Goal: Register for event/course

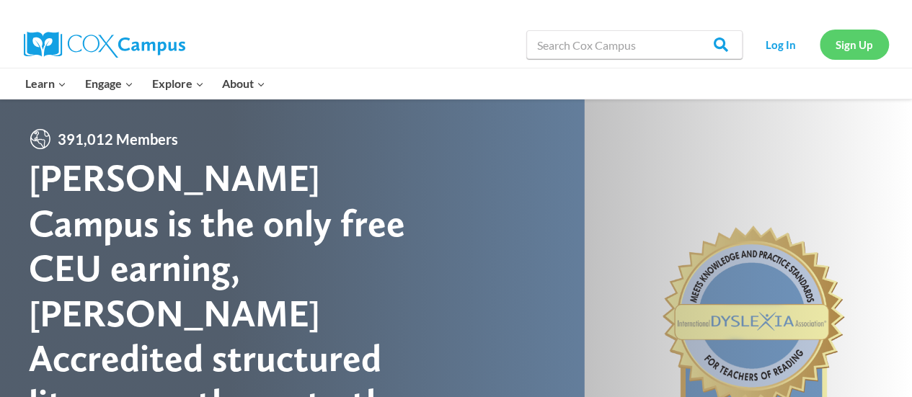
click at [873, 43] on link "Sign Up" at bounding box center [854, 45] width 69 height 30
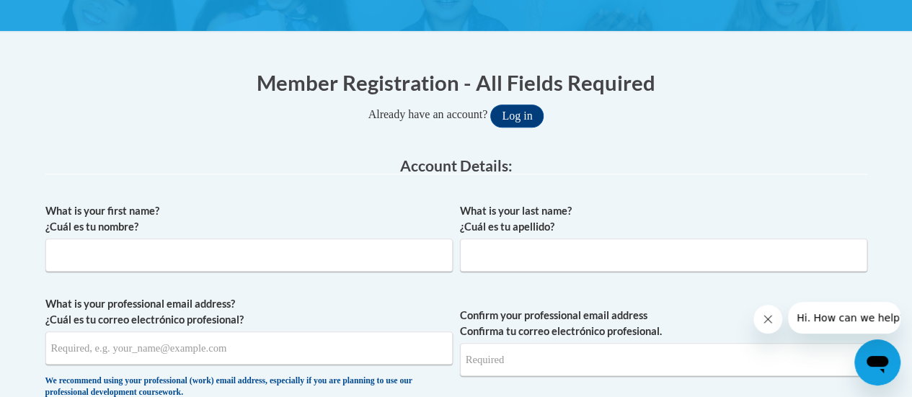
scroll to position [247, 0]
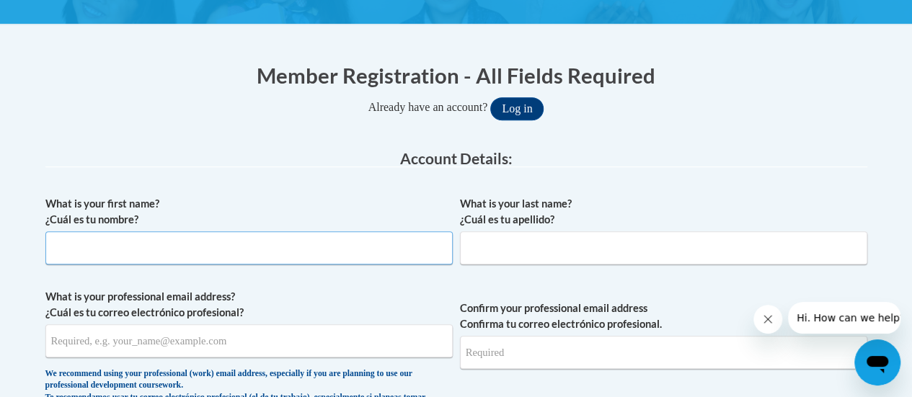
click at [278, 249] on input "What is your first name? ¿Cuál es tu nombre?" at bounding box center [248, 247] width 407 height 33
type input "Ayesha"
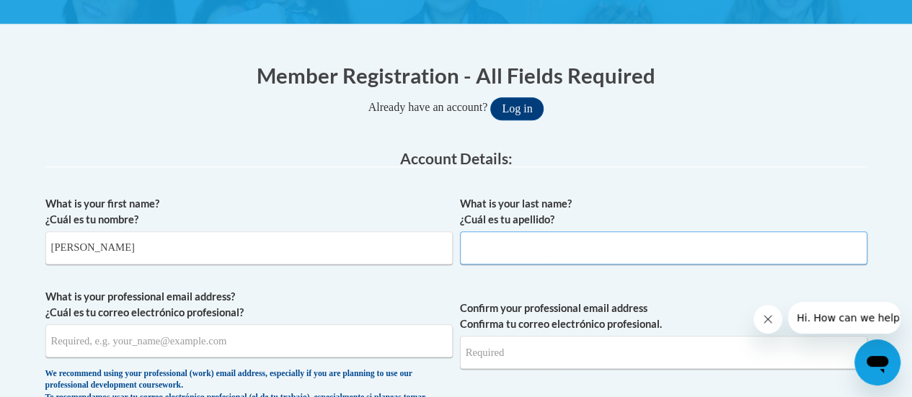
click at [531, 255] on input "What is your last name? ¿Cuál es tu apellido?" at bounding box center [663, 247] width 407 height 33
type input "Wyngaard"
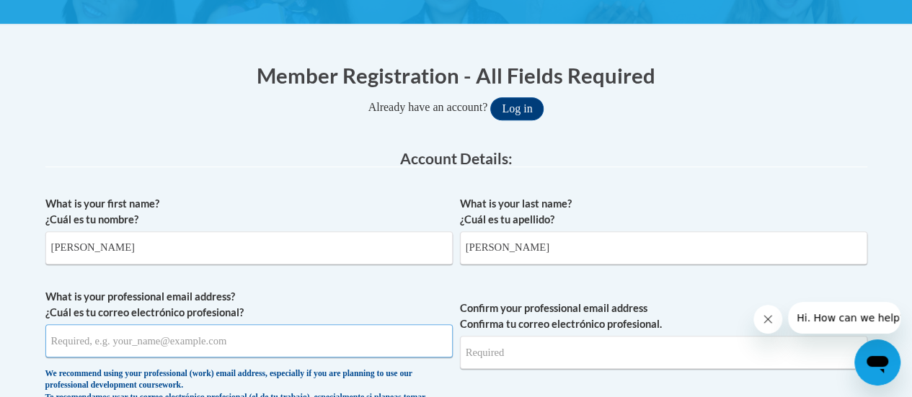
click at [275, 337] on input "What is your professional email address? ¿Cuál es tu correo electrónico profesi…" at bounding box center [248, 340] width 407 height 33
type input "wyngaardayesha88@gmail.com"
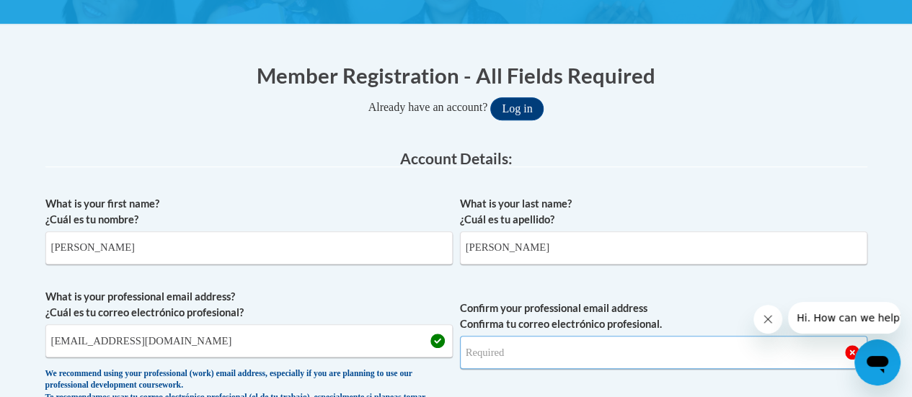
click at [497, 353] on input "Confirm your professional email address Confirma tu correo electrónico profesio…" at bounding box center [663, 352] width 407 height 33
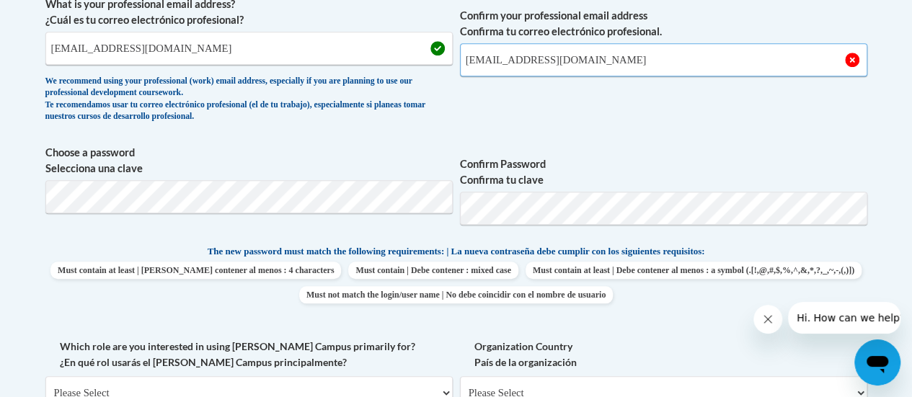
scroll to position [542, 0]
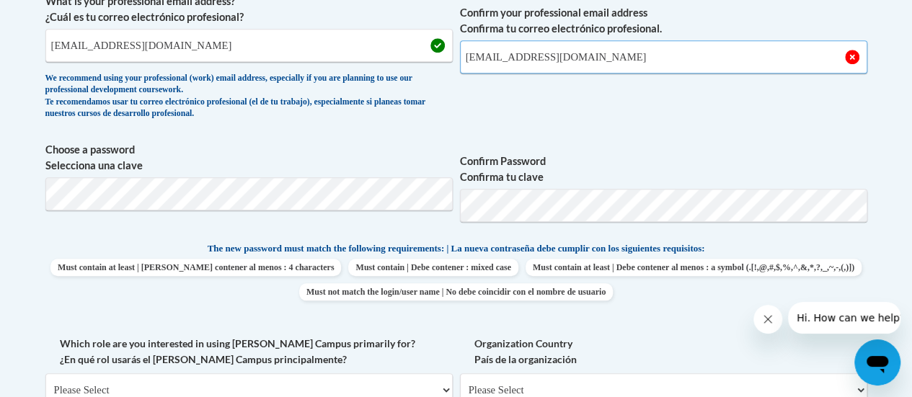
type input "wyngaardayesha88@gmail.com"
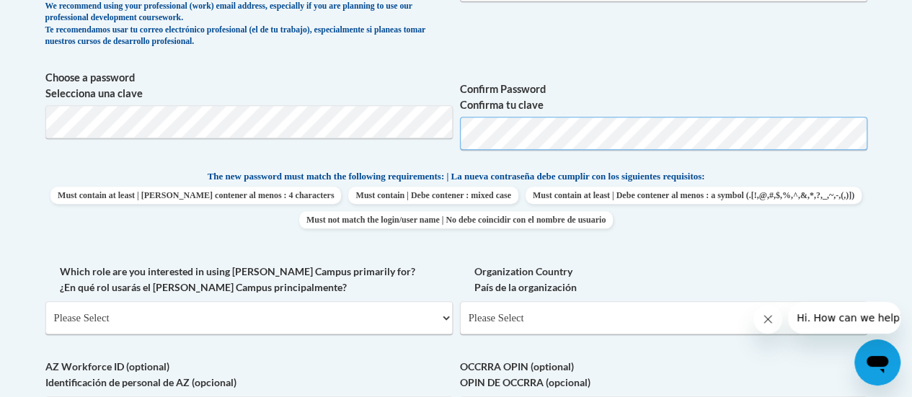
scroll to position [625, 0]
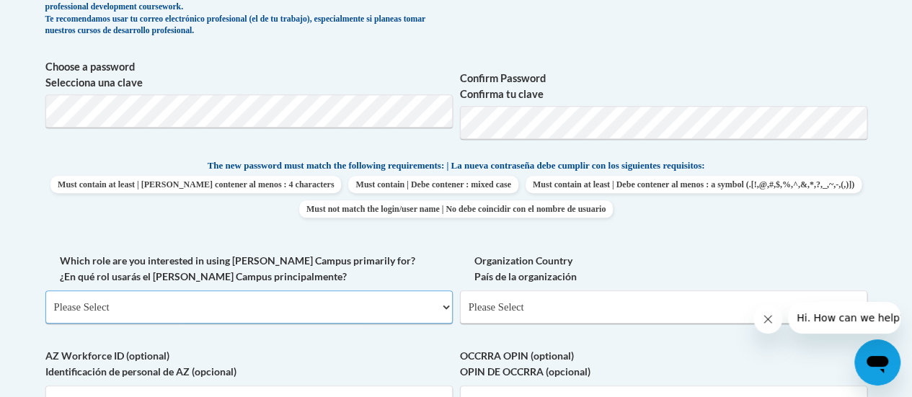
click at [353, 301] on select "Please Select College/University | Colegio/Universidad Community/Nonprofit Part…" at bounding box center [248, 307] width 407 height 33
select select "fbf2d438-af2f-41f8-98f1-81c410e29de3"
click at [45, 291] on select "Please Select College/University | Colegio/Universidad Community/Nonprofit Part…" at bounding box center [248, 307] width 407 height 33
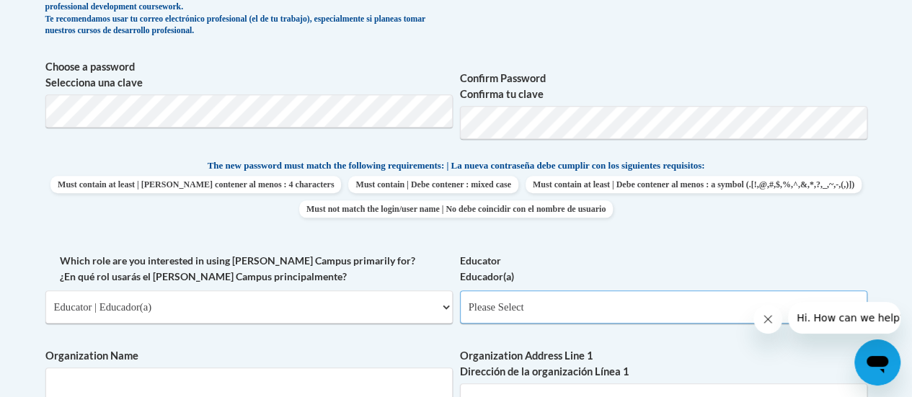
click at [495, 308] on select "Please Select Early Learning/Daycare Teacher/Family Home Care Provider | Maestr…" at bounding box center [663, 307] width 407 height 33
select select "5e2af403-4f2c-4e49-a02f-103e55d7b75b"
click at [460, 291] on select "Please Select Early Learning/Daycare Teacher/Family Home Care Provider | Maestr…" at bounding box center [663, 307] width 407 height 33
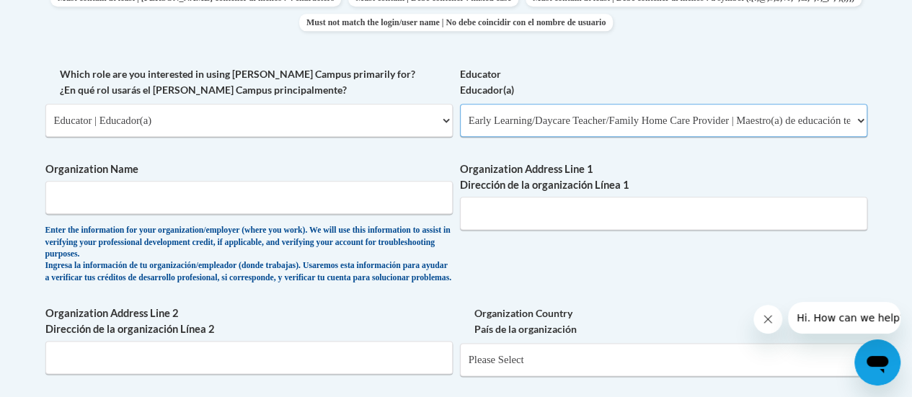
scroll to position [822, 0]
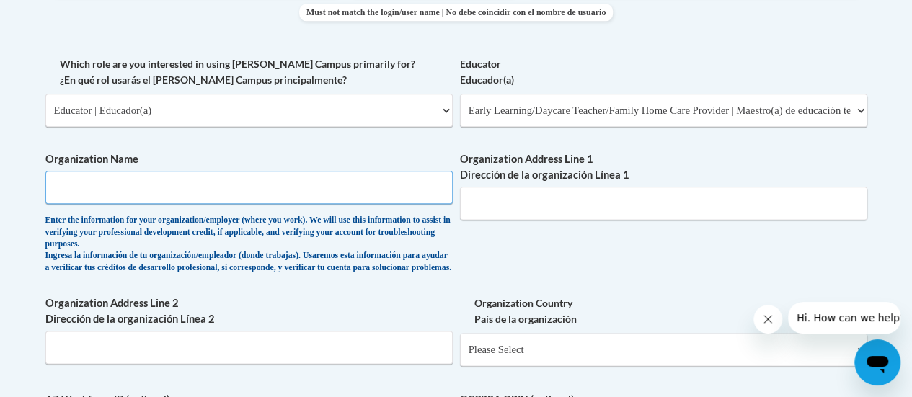
click at [114, 198] on input "Organization Name" at bounding box center [248, 187] width 407 height 33
type input "Emirates National School"
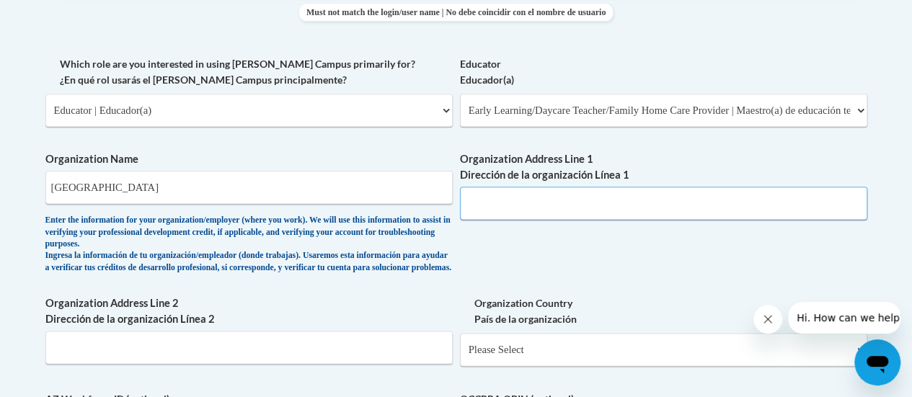
click at [467, 202] on input "Organization Address Line 1 Dirección de la organización Línea 1" at bounding box center [663, 203] width 407 height 33
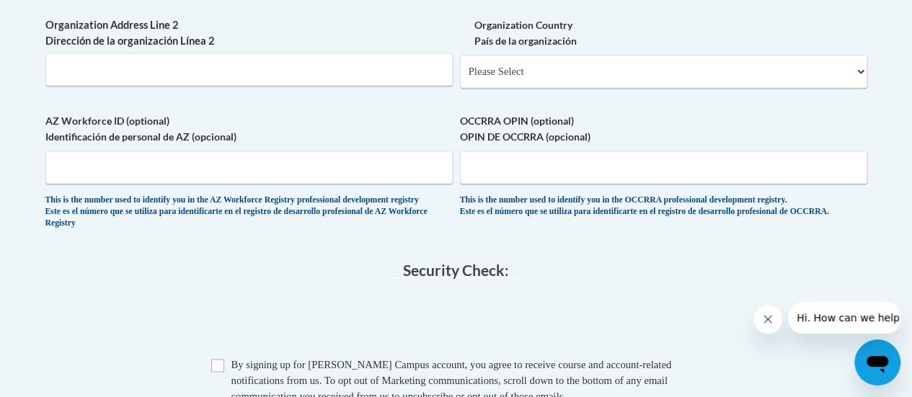
scroll to position [1152, 0]
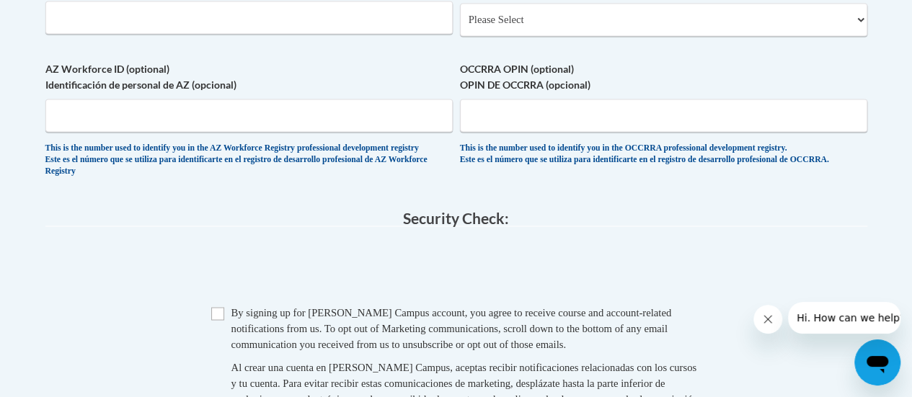
type input "Abu Dhabi"
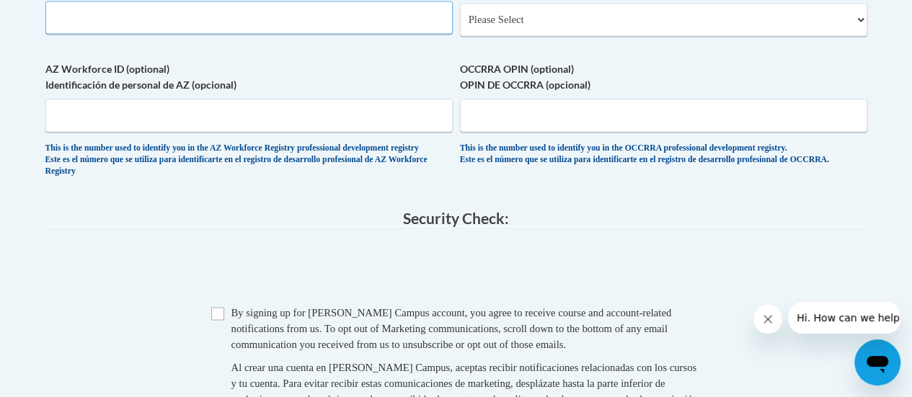
click at [332, 30] on input "Organization Address Line 2 Dirección de la organización Línea 2" at bounding box center [248, 17] width 407 height 33
type input "MBZ City"
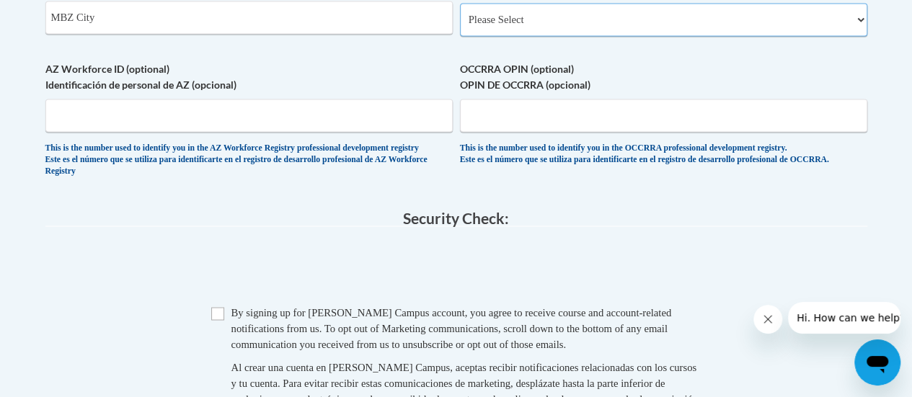
click at [506, 32] on select "Please Select United States | Estados Unidos Outside of the United States | Fue…" at bounding box center [663, 19] width 407 height 33
select select "2ba6c5f2-6ab4-47b5-9408-0a73ae60d186"
click at [460, 14] on select "Please Select United States | Estados Unidos Outside of the United States | Fue…" at bounding box center [663, 19] width 407 height 33
select select
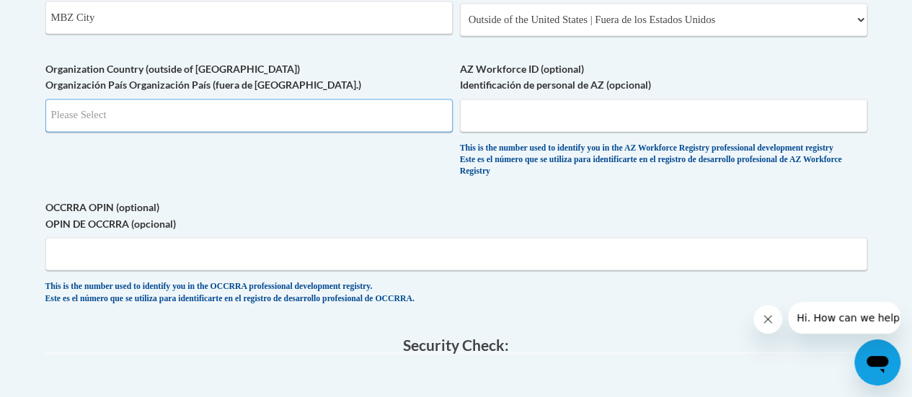
click at [332, 132] on input "Search" at bounding box center [248, 115] width 407 height 33
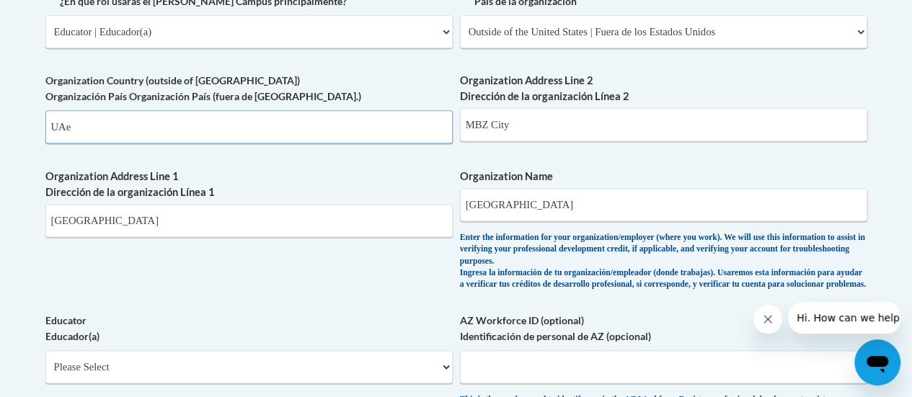
click at [264, 133] on input "UAe" at bounding box center [248, 126] width 407 height 33
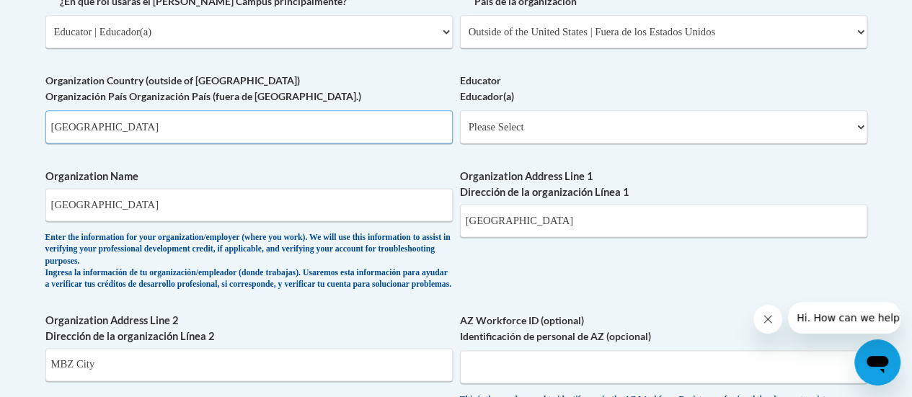
type input "UAE"
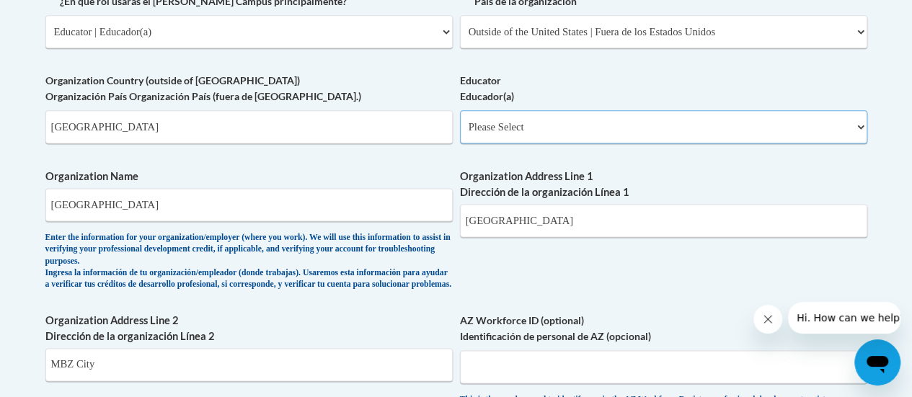
click at [503, 118] on select "Please Select Early Learning/Daycare Teacher/Family Home Care Provider | Maestr…" at bounding box center [663, 126] width 407 height 33
select select "5e2af403-4f2c-4e49-a02f-103e55d7b75b"
click at [460, 110] on select "Please Select Early Learning/Daycare Teacher/Family Home Care Provider | Maestr…" at bounding box center [663, 126] width 407 height 33
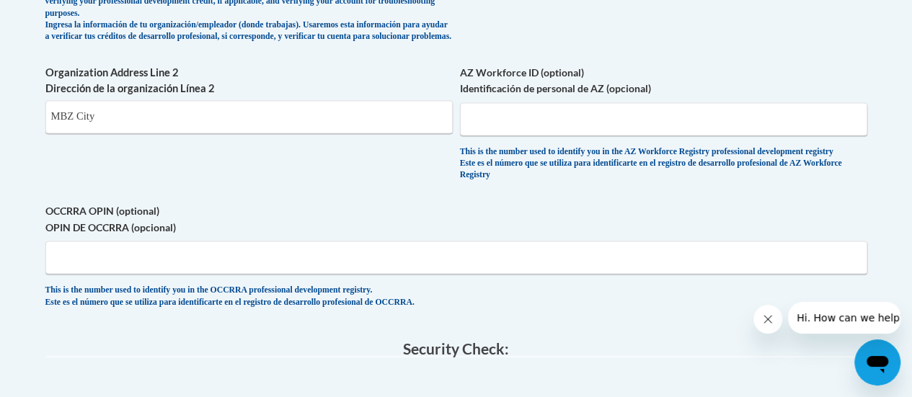
scroll to position [1190, 0]
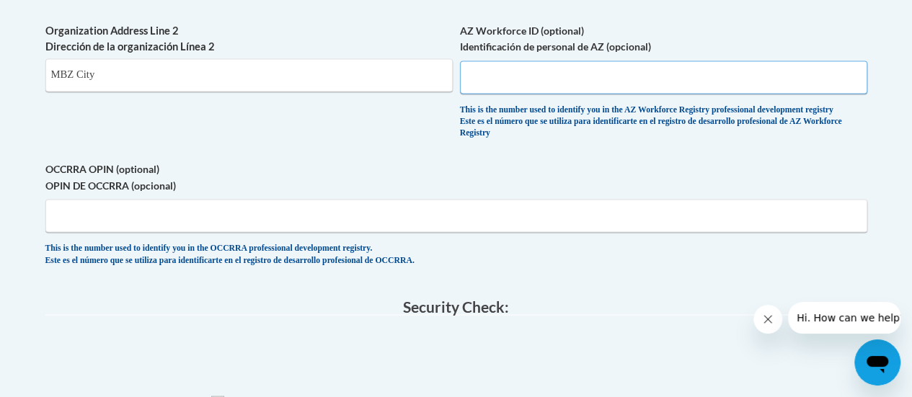
click at [546, 92] on input "AZ Workforce ID (optional) Identificación de personal de AZ (opcional)" at bounding box center [663, 77] width 407 height 33
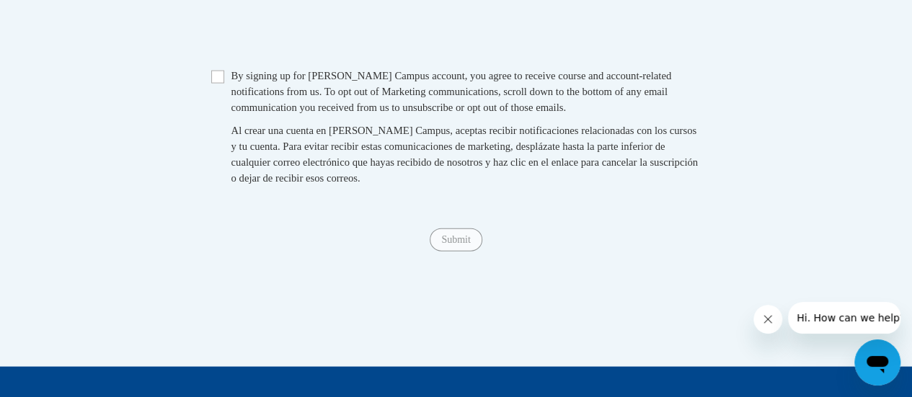
scroll to position [1524, 0]
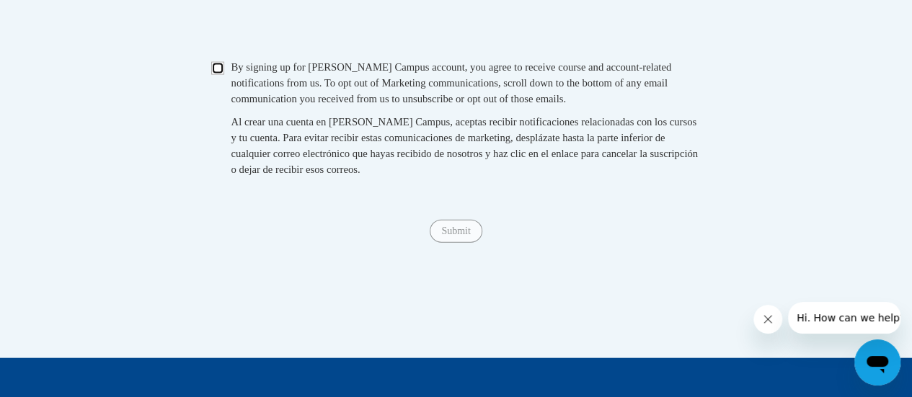
click at [219, 75] on input "Checkbox" at bounding box center [217, 68] width 13 height 13
checkbox input "true"
click at [466, 243] on input "Submit" at bounding box center [456, 231] width 52 height 23
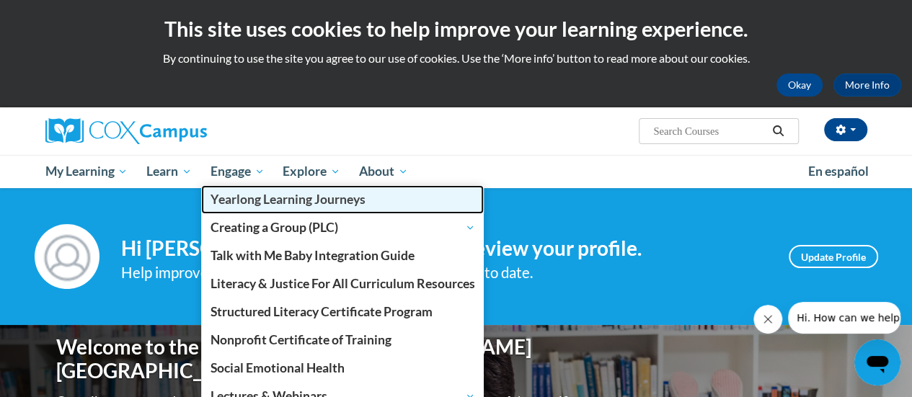
click at [262, 194] on span "Yearlong Learning Journeys" at bounding box center [288, 199] width 155 height 15
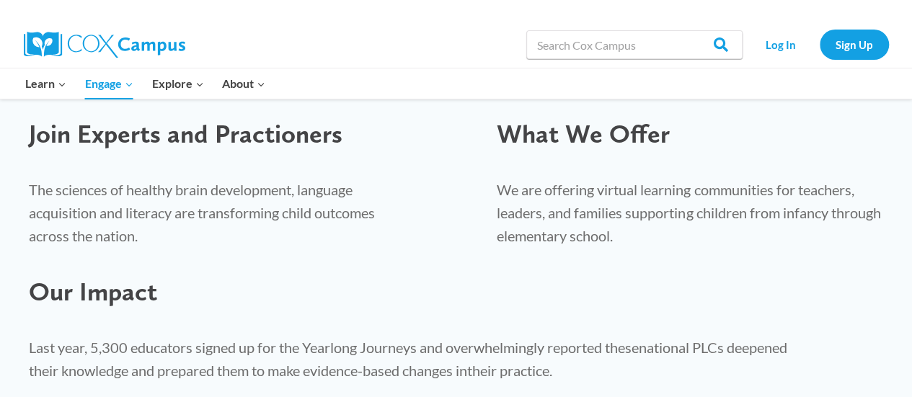
scroll to position [204, 0]
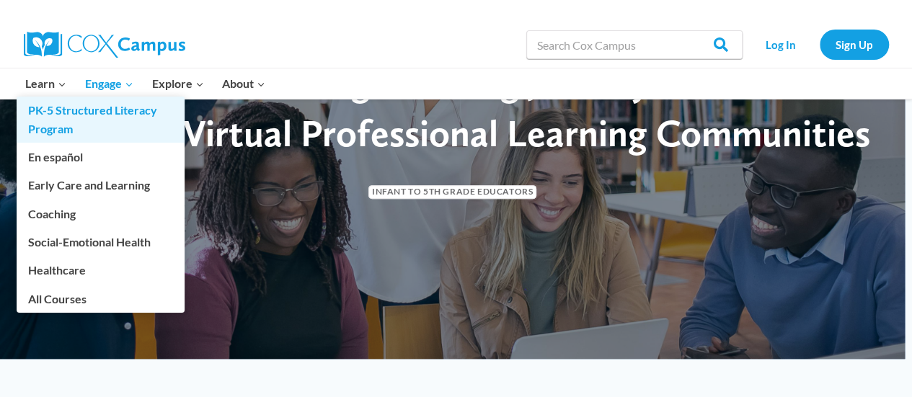
click at [48, 101] on link "PK-5 Structured Literacy Program" at bounding box center [101, 120] width 168 height 46
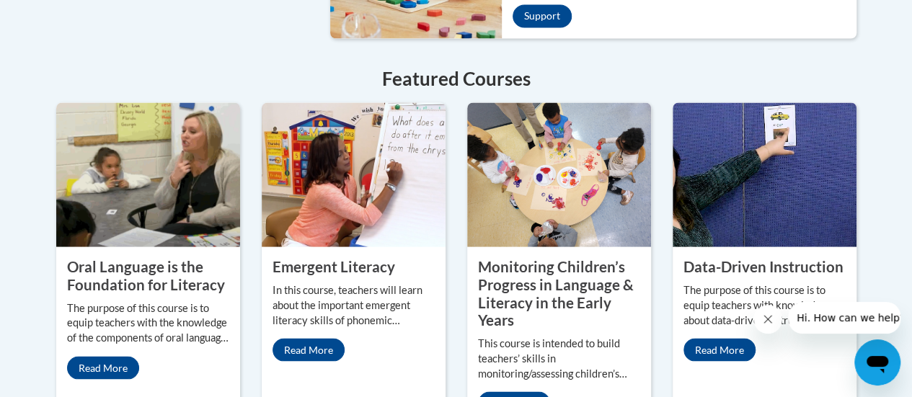
scroll to position [1314, 0]
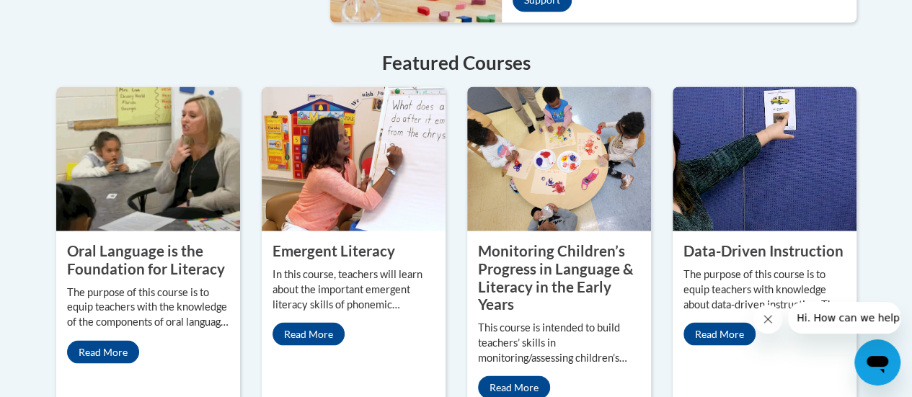
click at [170, 242] on property "Oral Language is the Foundation for Literacy" at bounding box center [146, 259] width 158 height 35
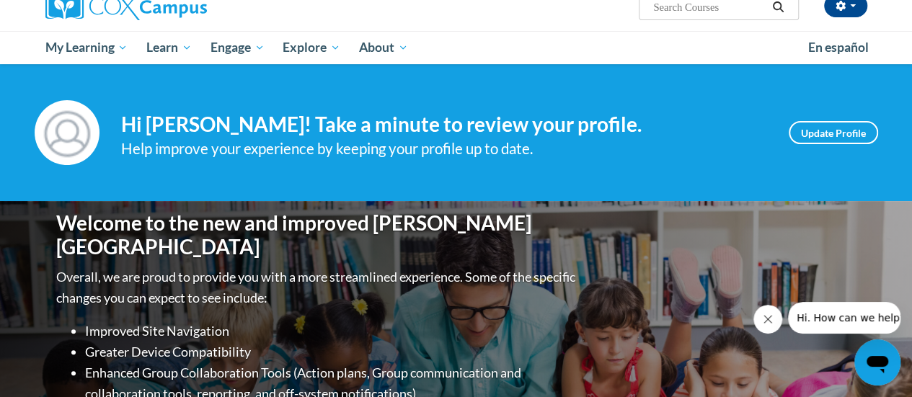
scroll to position [66, 0]
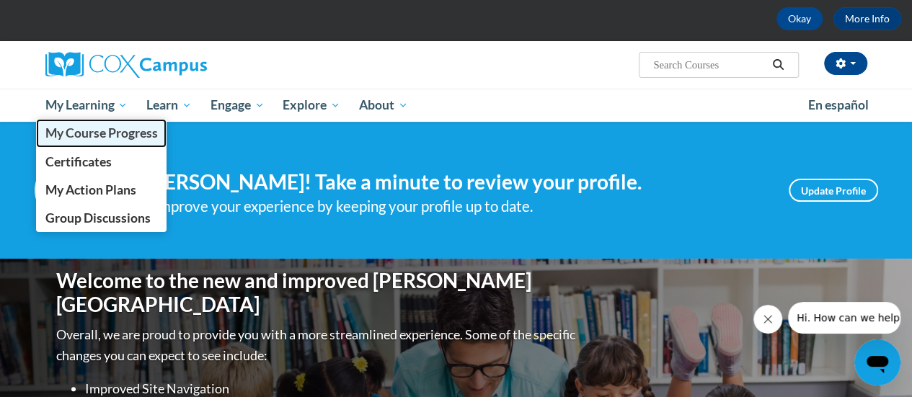
click at [86, 141] on link "My Course Progress" at bounding box center [101, 133] width 131 height 28
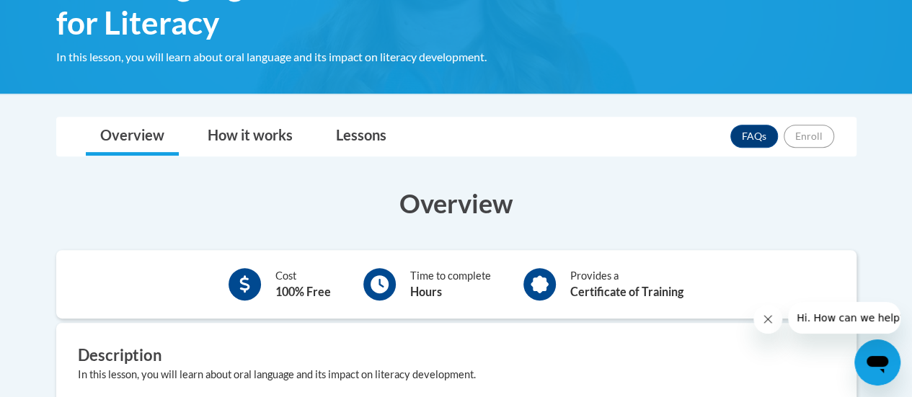
scroll to position [226, 0]
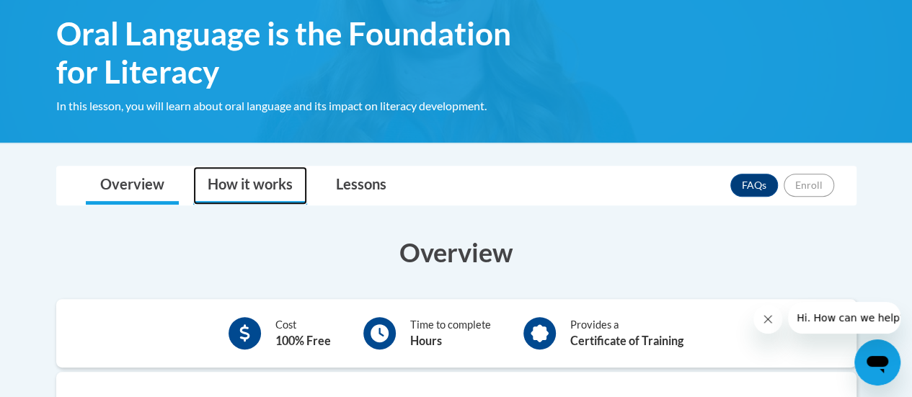
click at [198, 185] on link "How it works" at bounding box center [250, 186] width 114 height 38
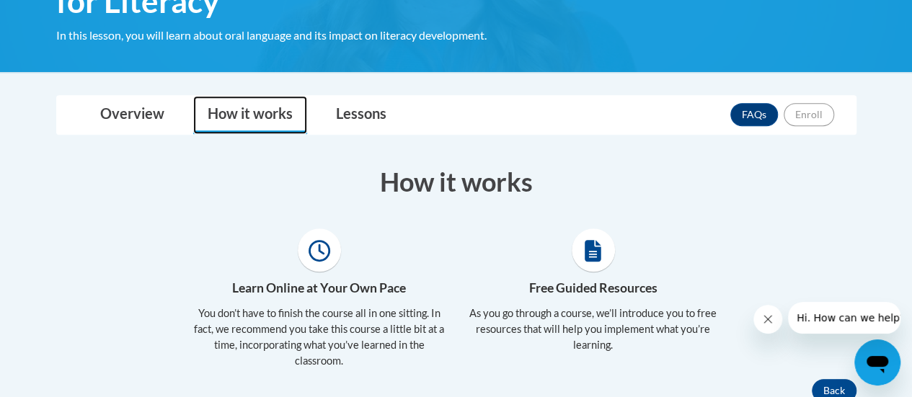
scroll to position [236, 0]
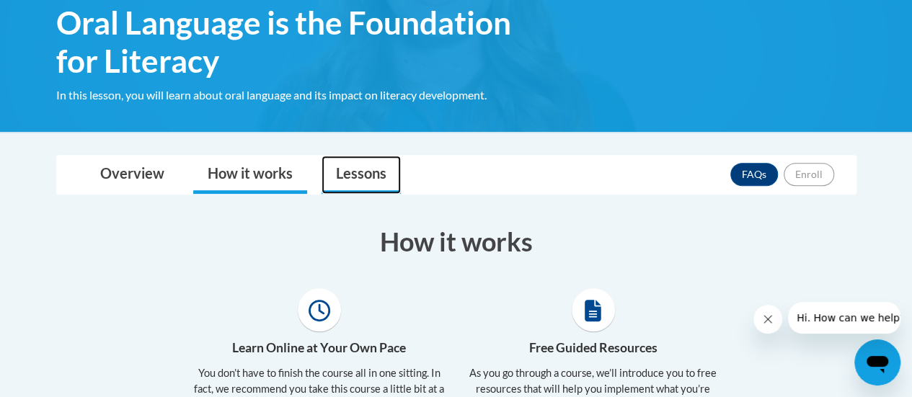
click at [353, 168] on link "Lessons" at bounding box center [361, 175] width 79 height 38
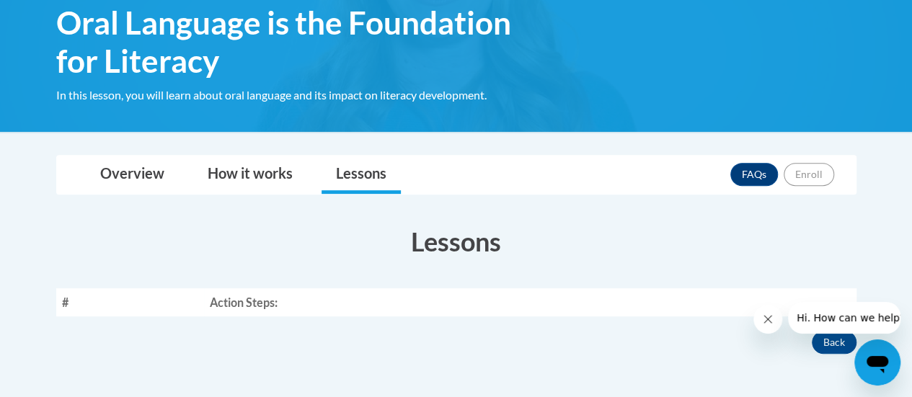
click at [342, 285] on section "Lessons # Action Steps:" at bounding box center [456, 270] width 822 height 93
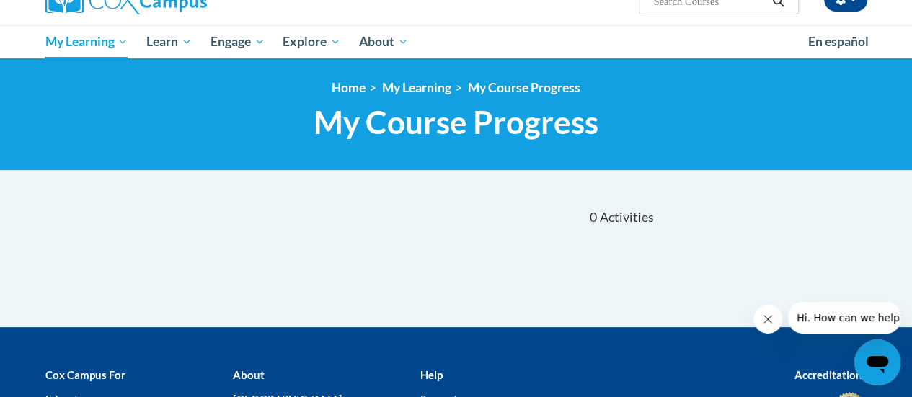
scroll to position [136, 0]
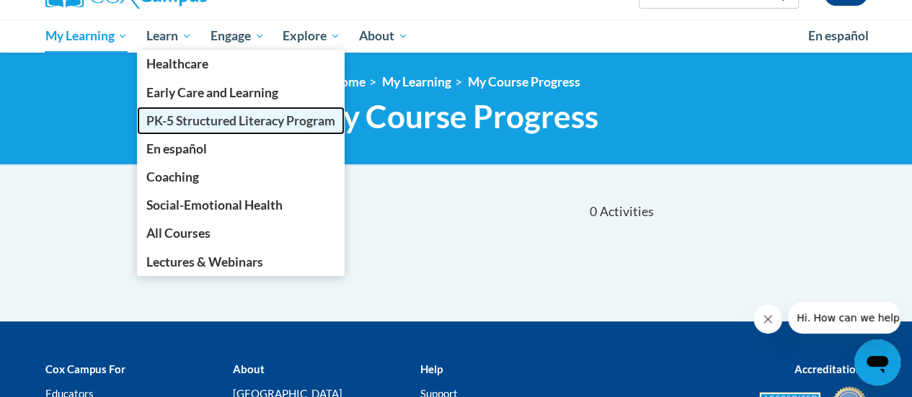
click at [196, 121] on span "PK-5 Structured Literacy Program" at bounding box center [240, 120] width 189 height 15
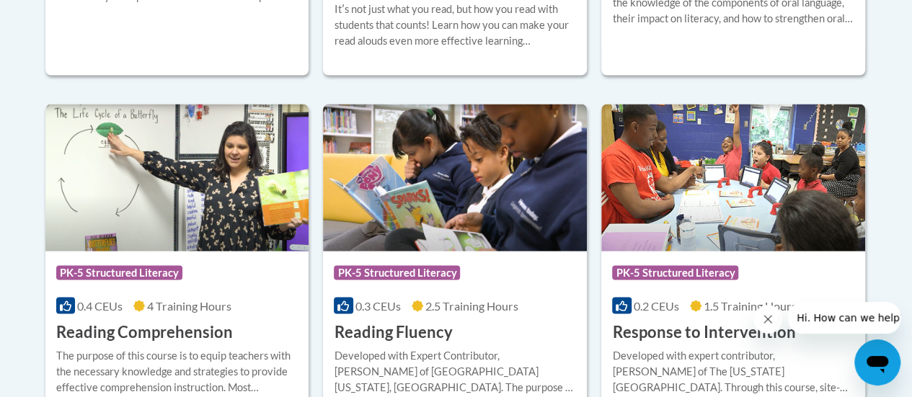
scroll to position [1319, 0]
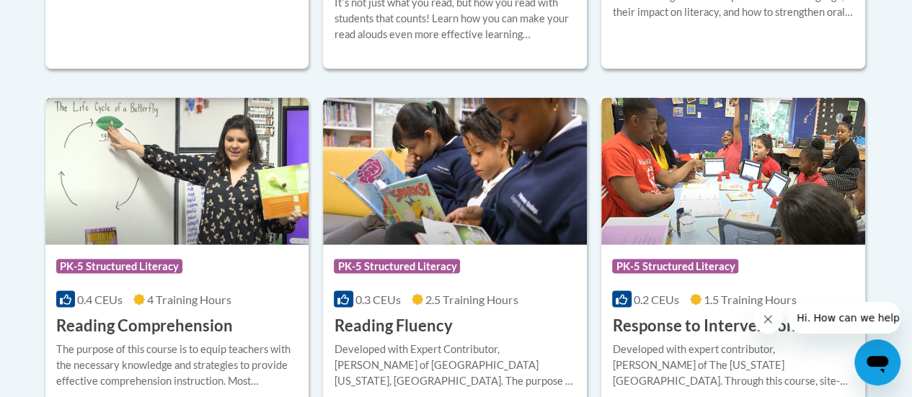
click at [691, 149] on img at bounding box center [733, 170] width 264 height 147
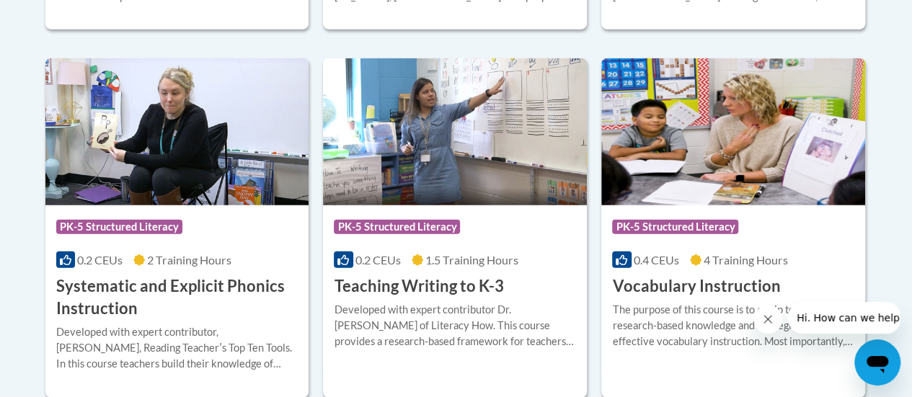
scroll to position [1688, 0]
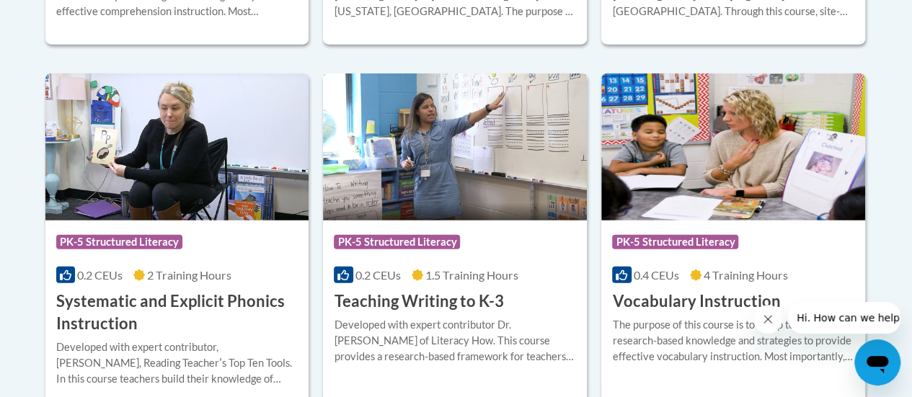
click at [495, 154] on img at bounding box center [455, 147] width 264 height 147
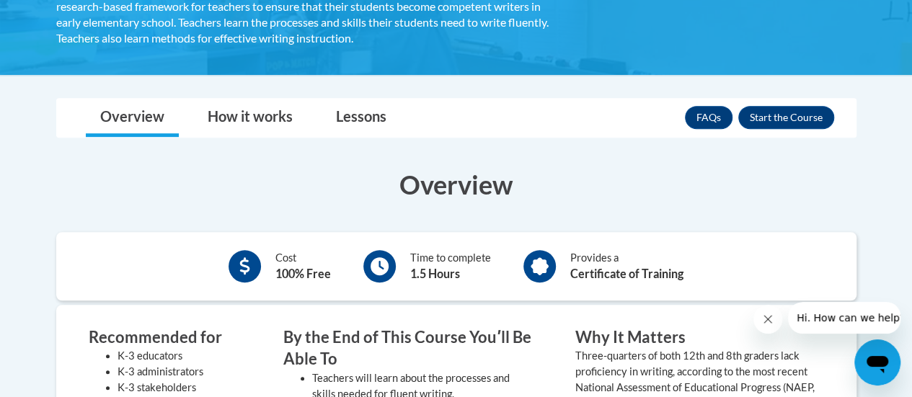
scroll to position [311, 0]
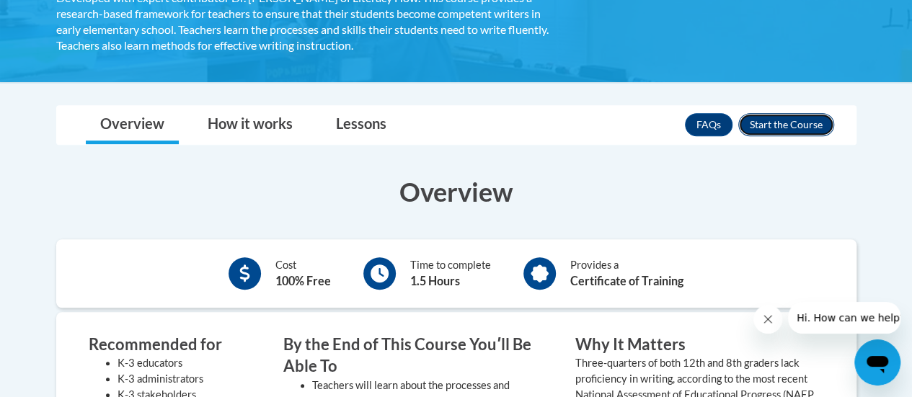
click at [785, 125] on button "Enroll" at bounding box center [786, 124] width 96 height 23
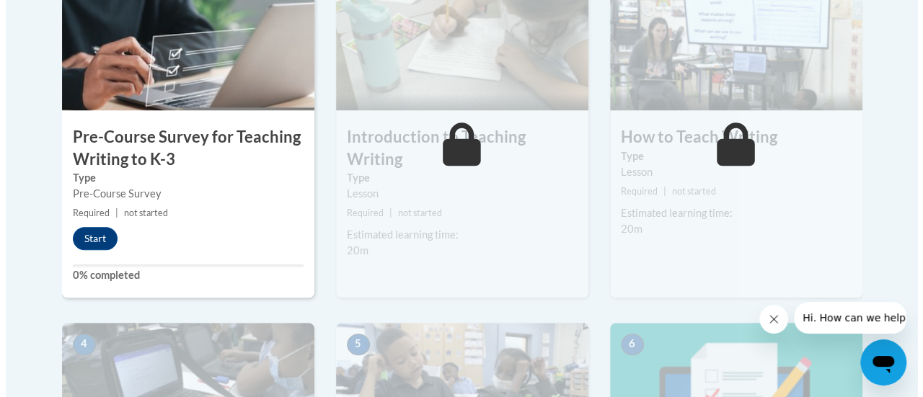
scroll to position [548, 0]
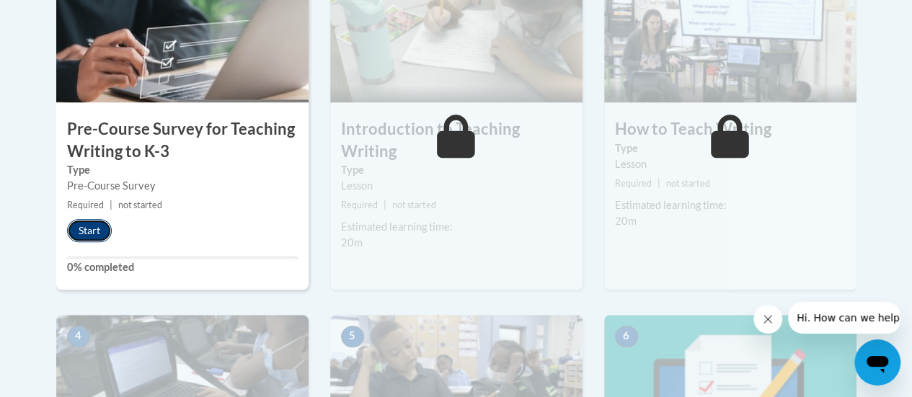
click at [92, 226] on button "Start" at bounding box center [89, 230] width 45 height 23
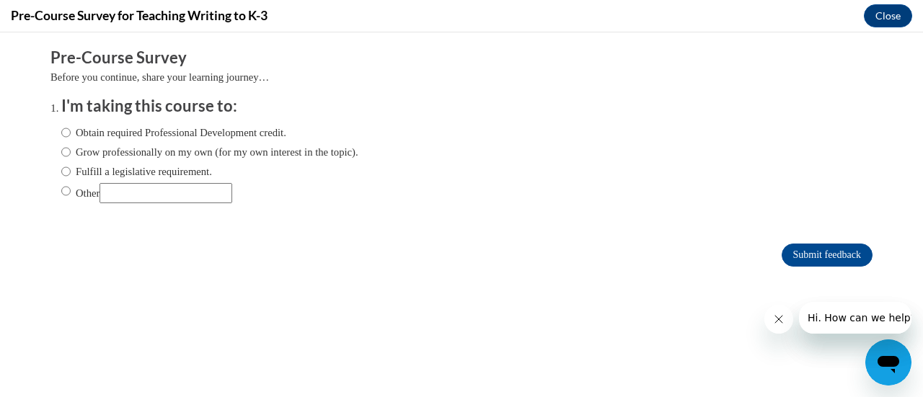
scroll to position [0, 0]
click at [61, 151] on input "Grow professionally on my own (for my own interest in the topic)." at bounding box center [65, 152] width 9 height 16
radio input "true"
click at [815, 261] on input "Submit feedback" at bounding box center [827, 255] width 91 height 23
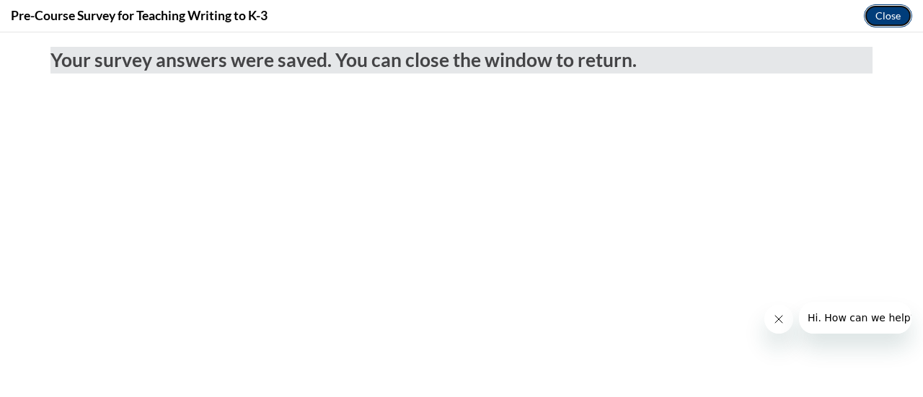
click at [878, 19] on button "Close" at bounding box center [888, 15] width 48 height 23
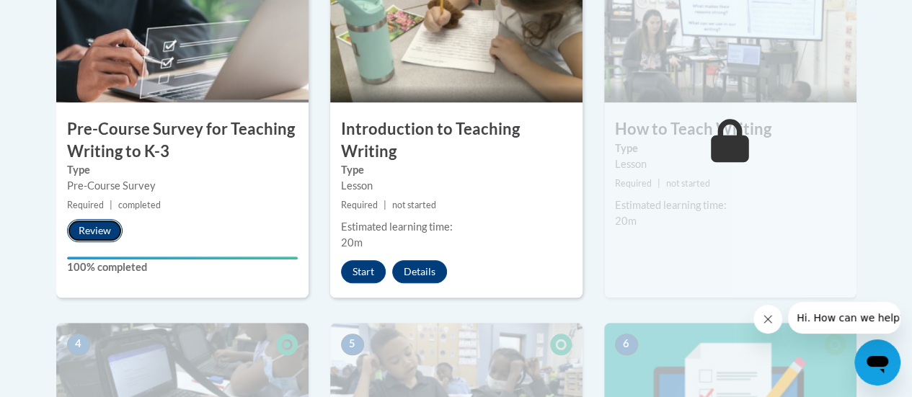
click at [106, 226] on button "Review" at bounding box center [95, 230] width 56 height 23
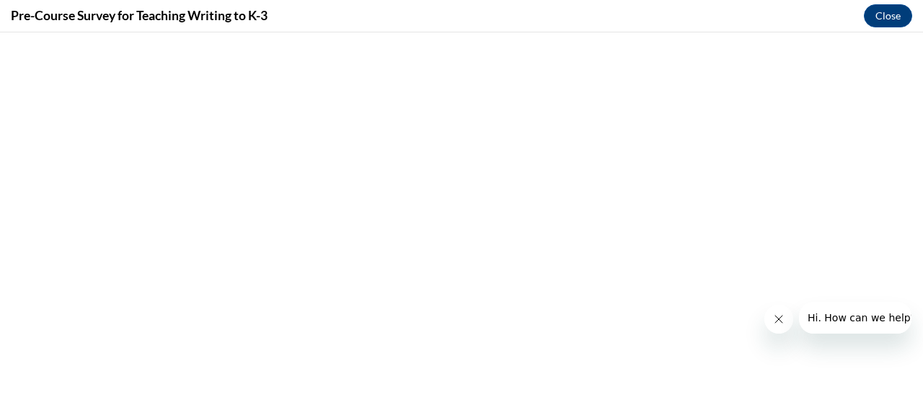
click at [766, 319] on button "Close message from company" at bounding box center [778, 319] width 29 height 29
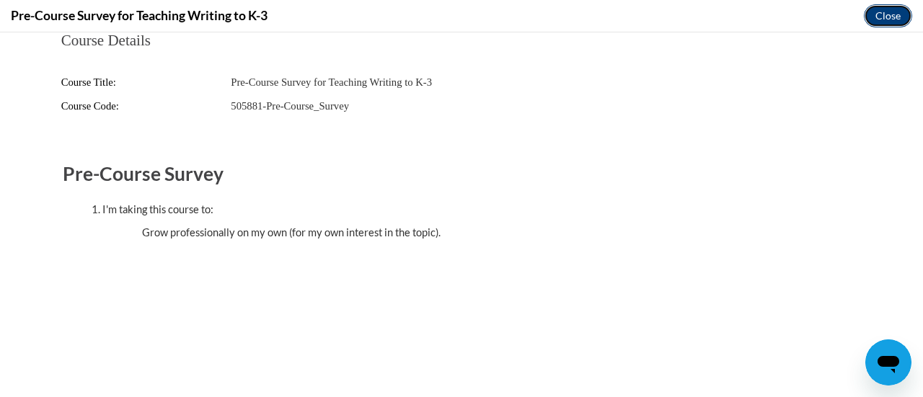
click at [903, 8] on button "Close" at bounding box center [888, 15] width 48 height 23
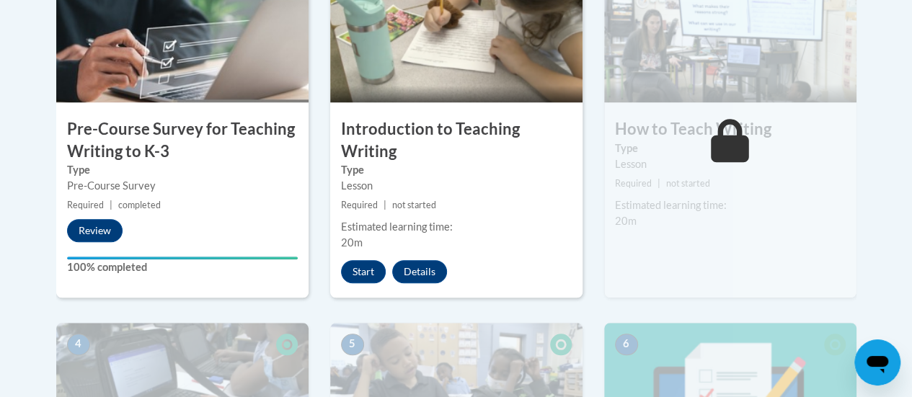
click at [170, 145] on h3 "Pre-Course Survey for Teaching Writing to K-3" at bounding box center [182, 140] width 252 height 45
click at [362, 273] on button "Start" at bounding box center [363, 271] width 45 height 23
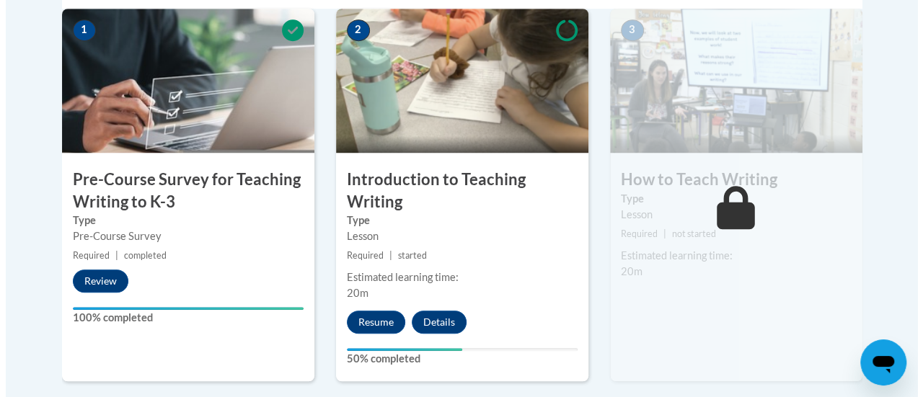
scroll to position [499, 0]
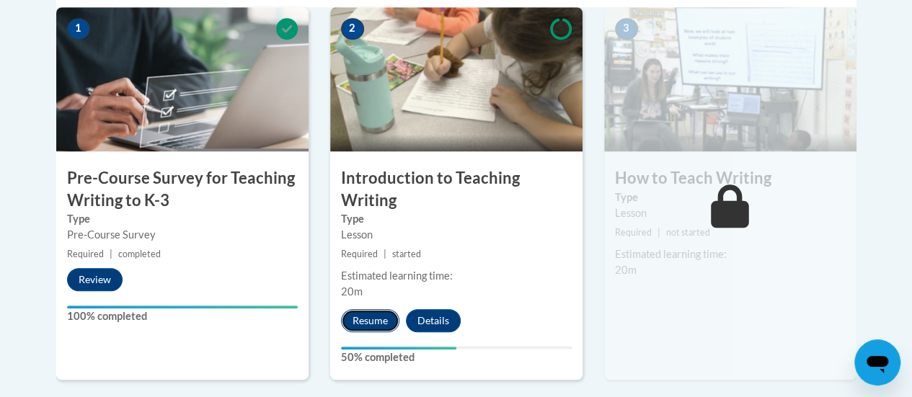
click at [380, 313] on button "Resume" at bounding box center [370, 320] width 58 height 23
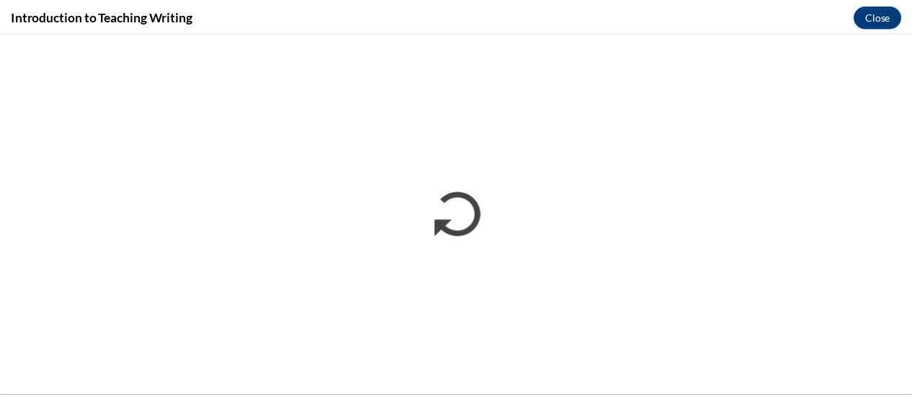
scroll to position [0, 0]
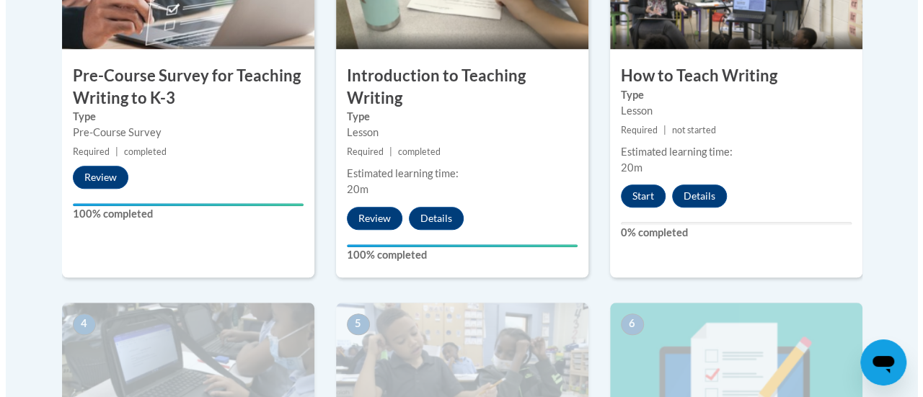
scroll to position [606, 0]
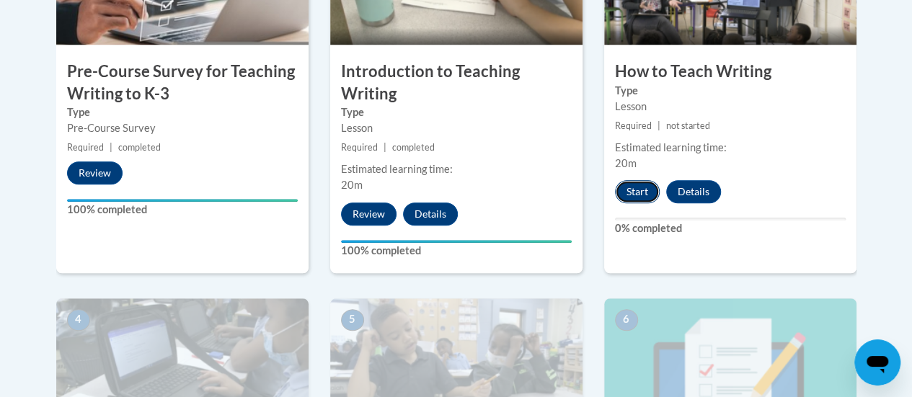
click at [632, 190] on button "Start" at bounding box center [637, 191] width 45 height 23
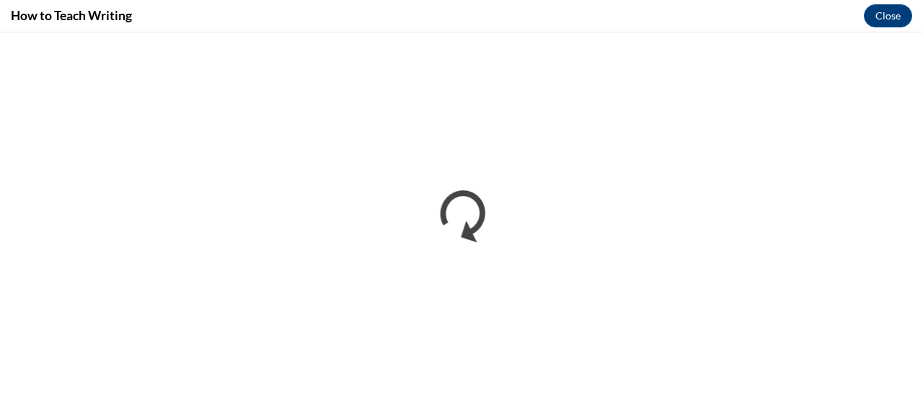
scroll to position [0, 0]
